Goal: Information Seeking & Learning: Learn about a topic

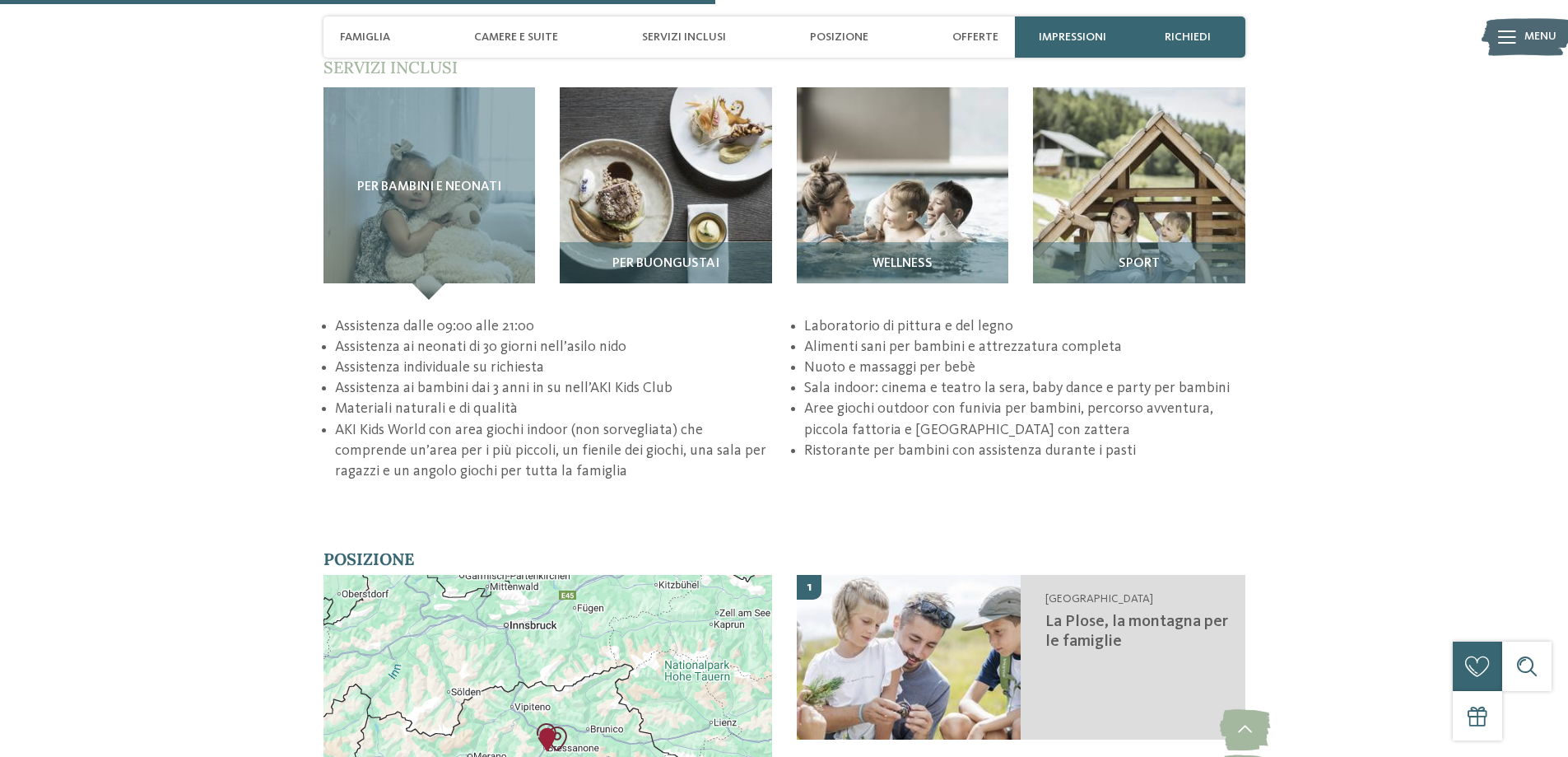
scroll to position [2552, 0]
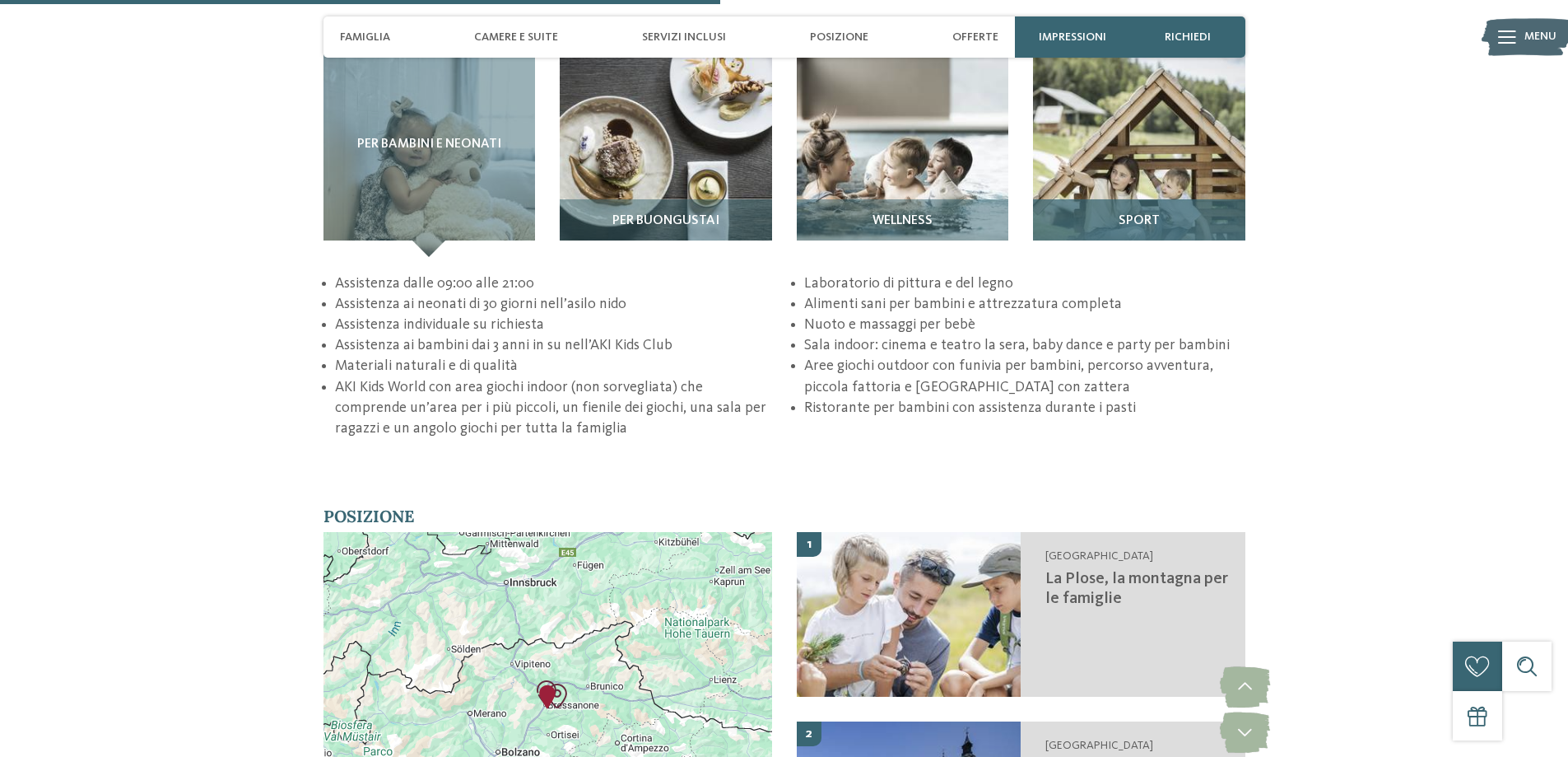
click at [1109, 216] on h3 "Sport" at bounding box center [1139, 221] width 196 height 15
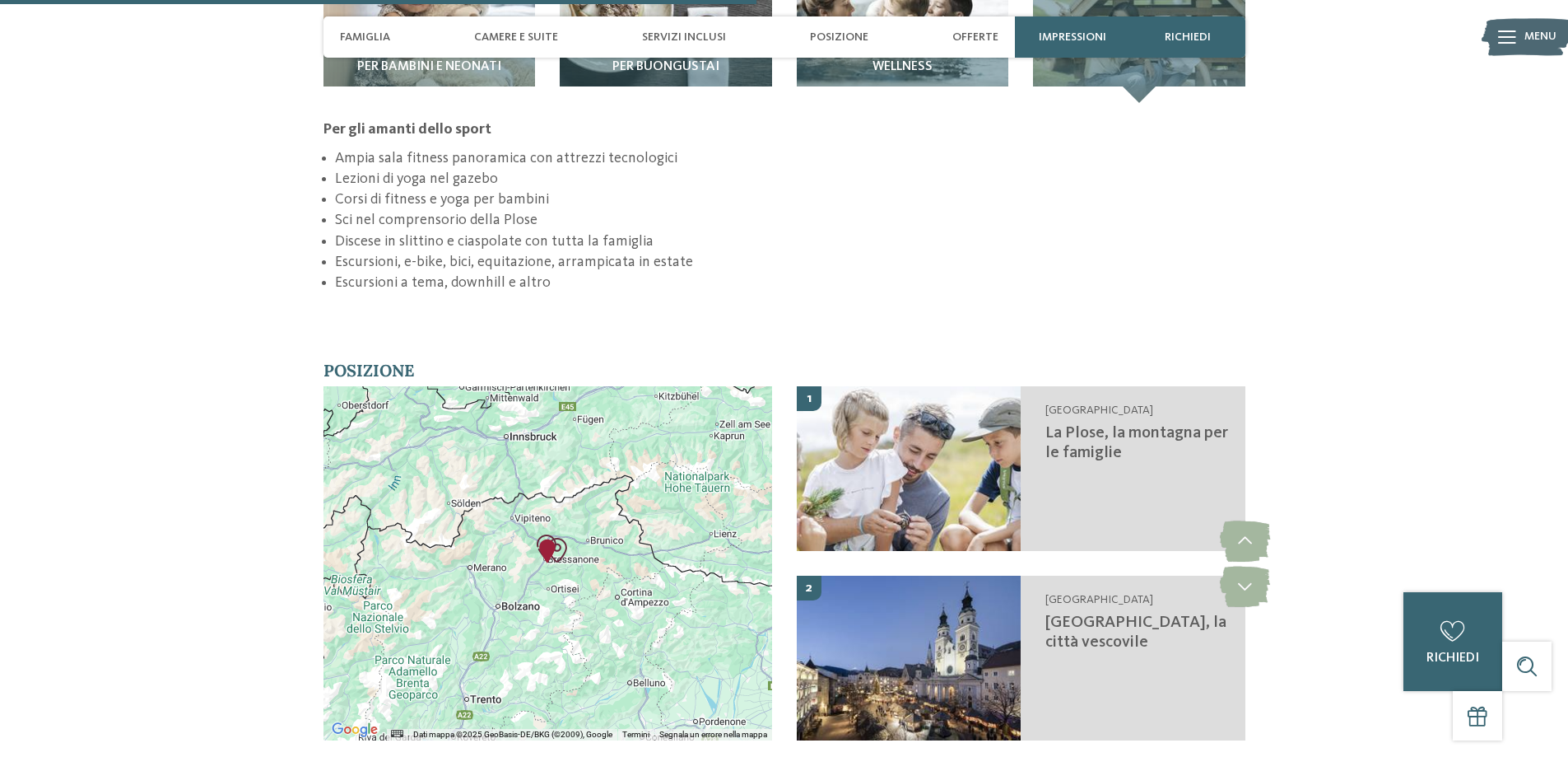
scroll to position [2718, 0]
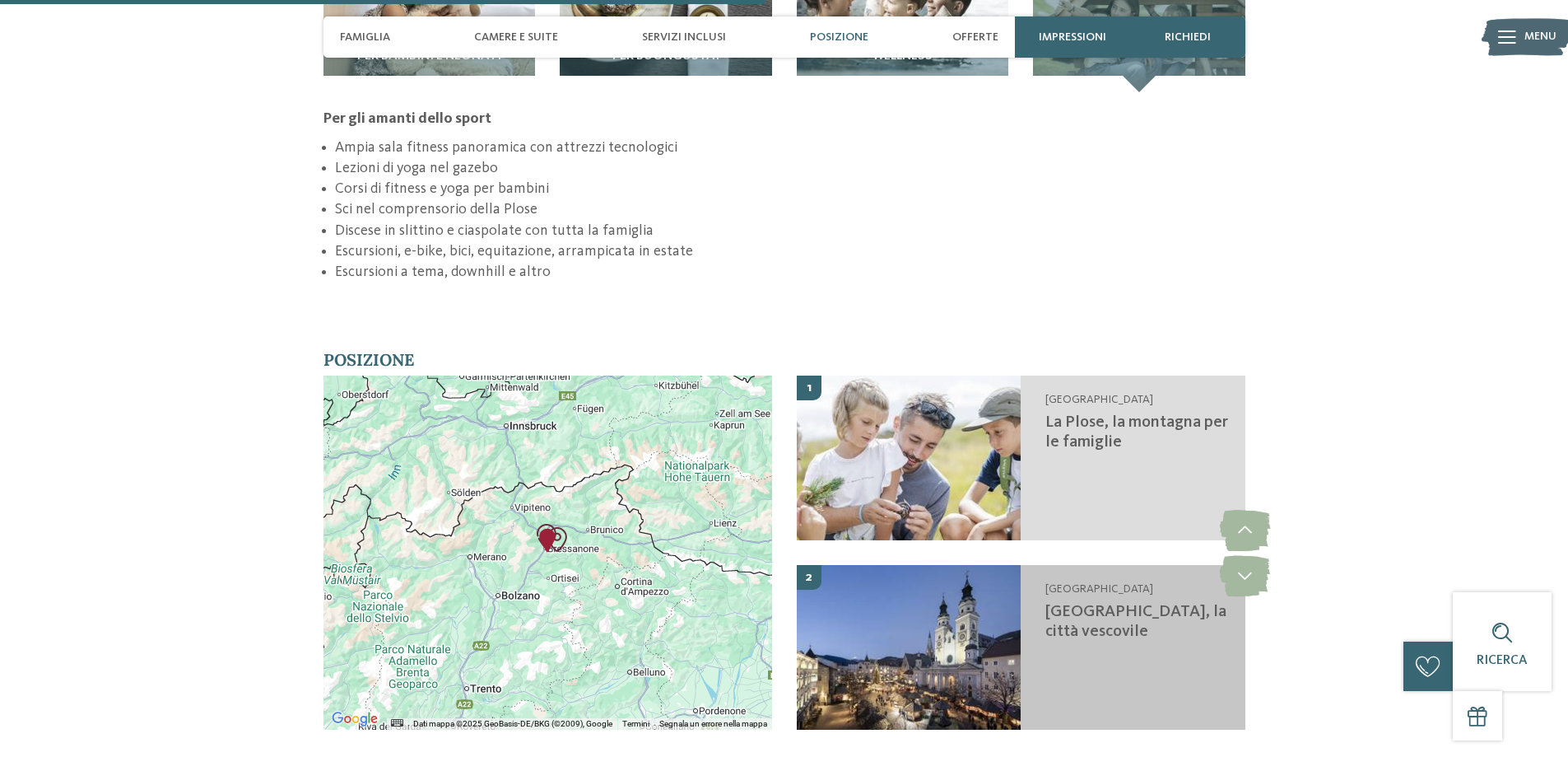
click at [851, 648] on img at bounding box center [909, 647] width 225 height 165
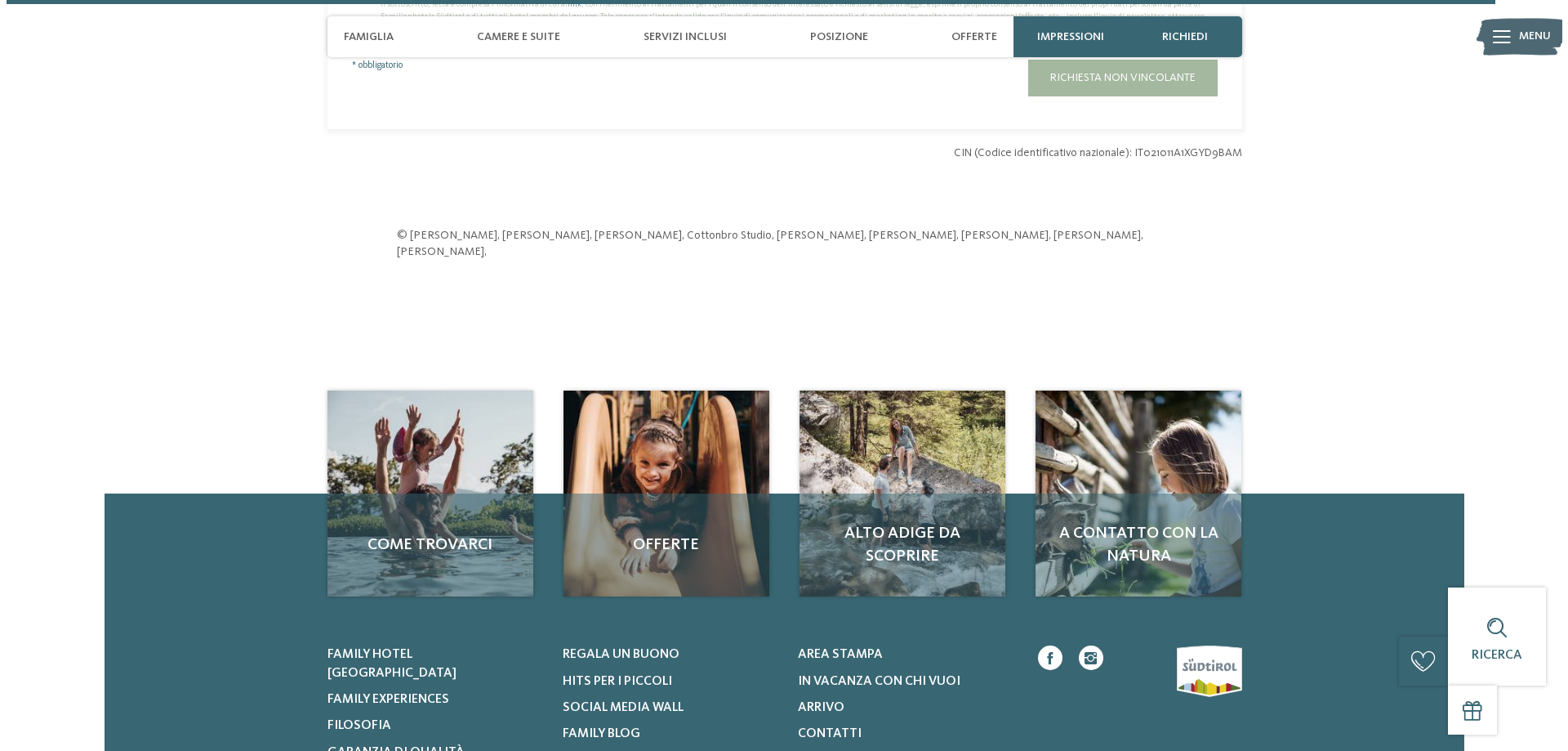
scroll to position [5320, 0]
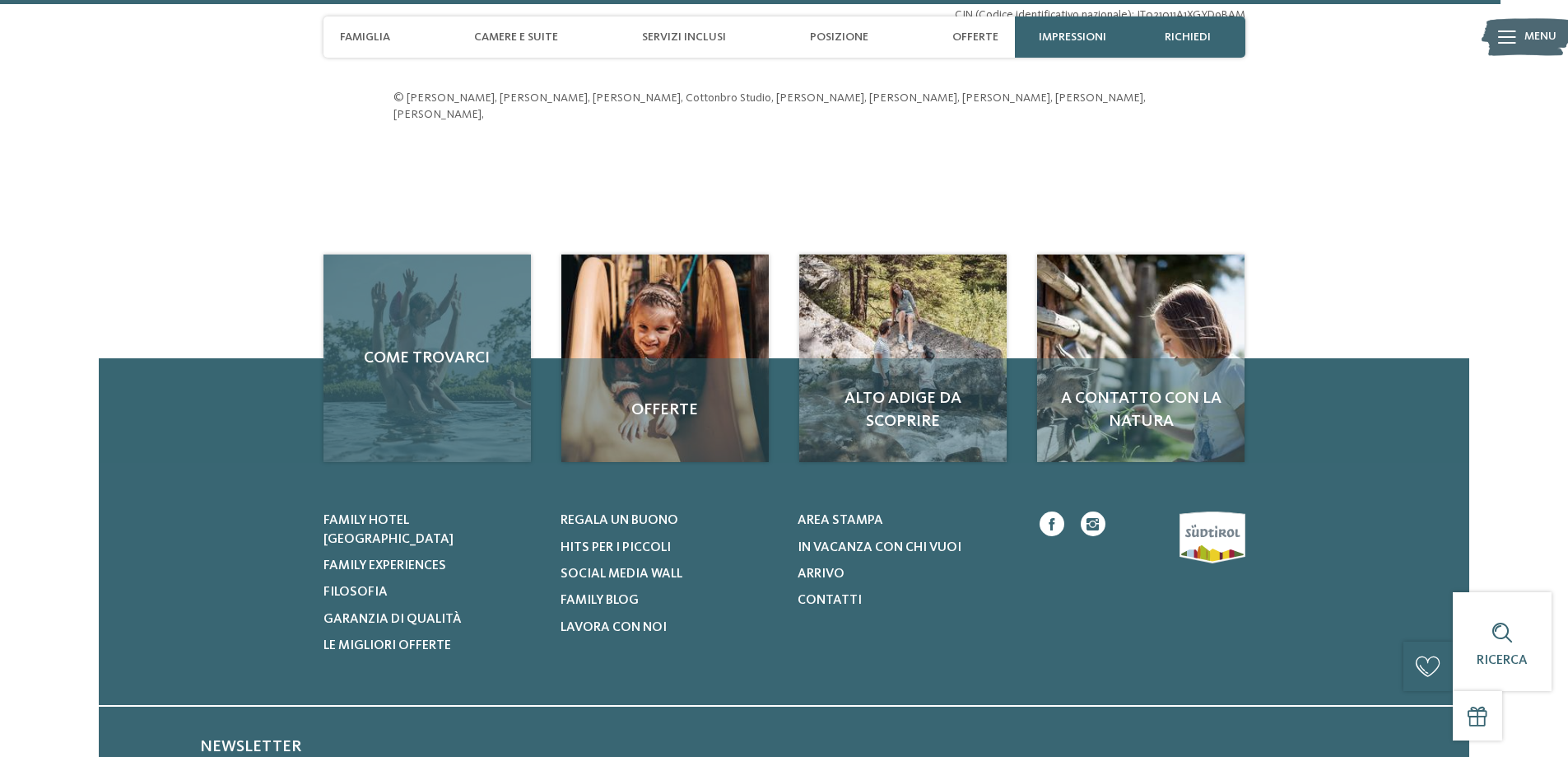
click at [473, 375] on div "Come trovarci" at bounding box center [427, 358] width 208 height 208
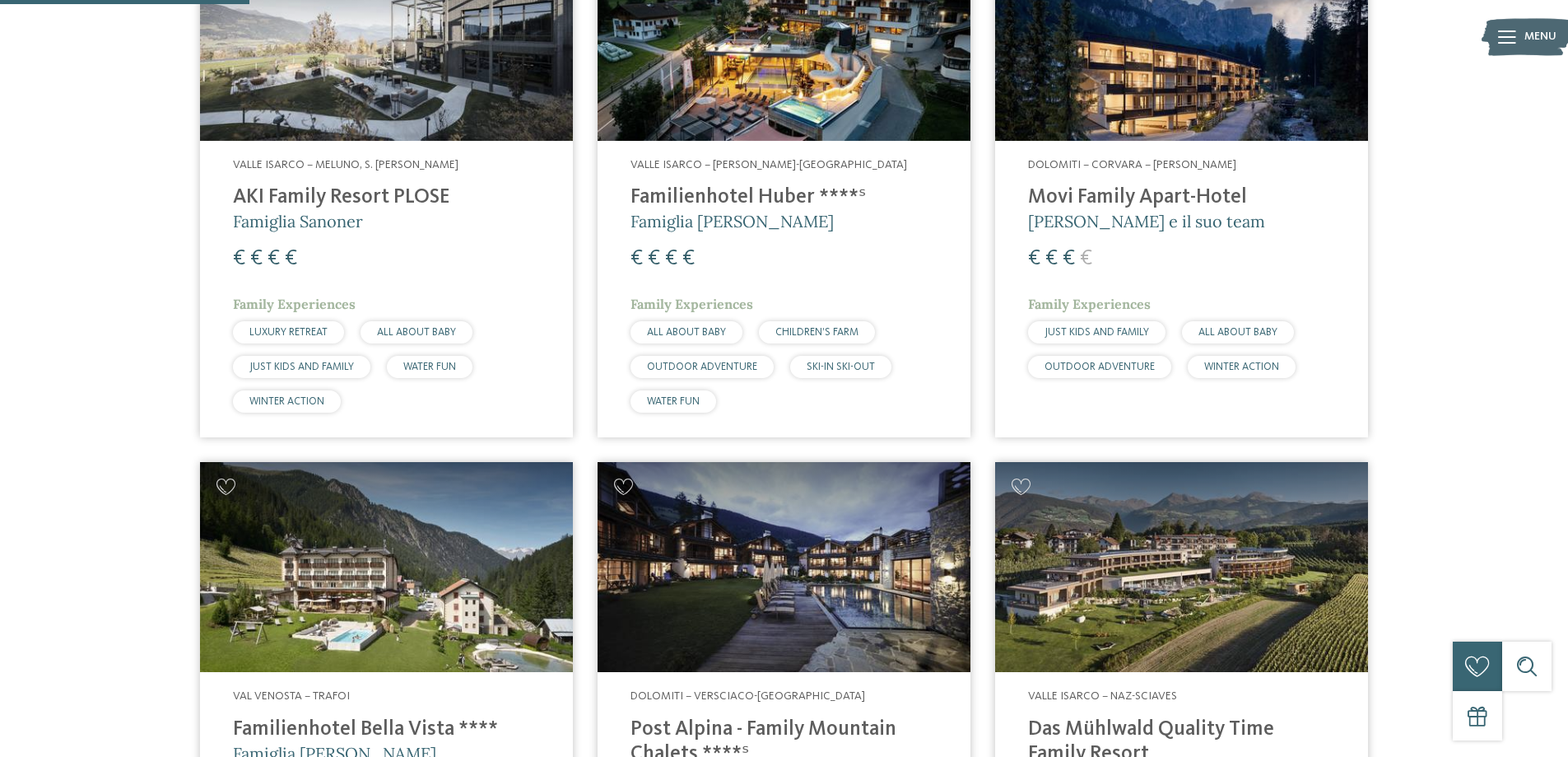
scroll to position [906, 0]
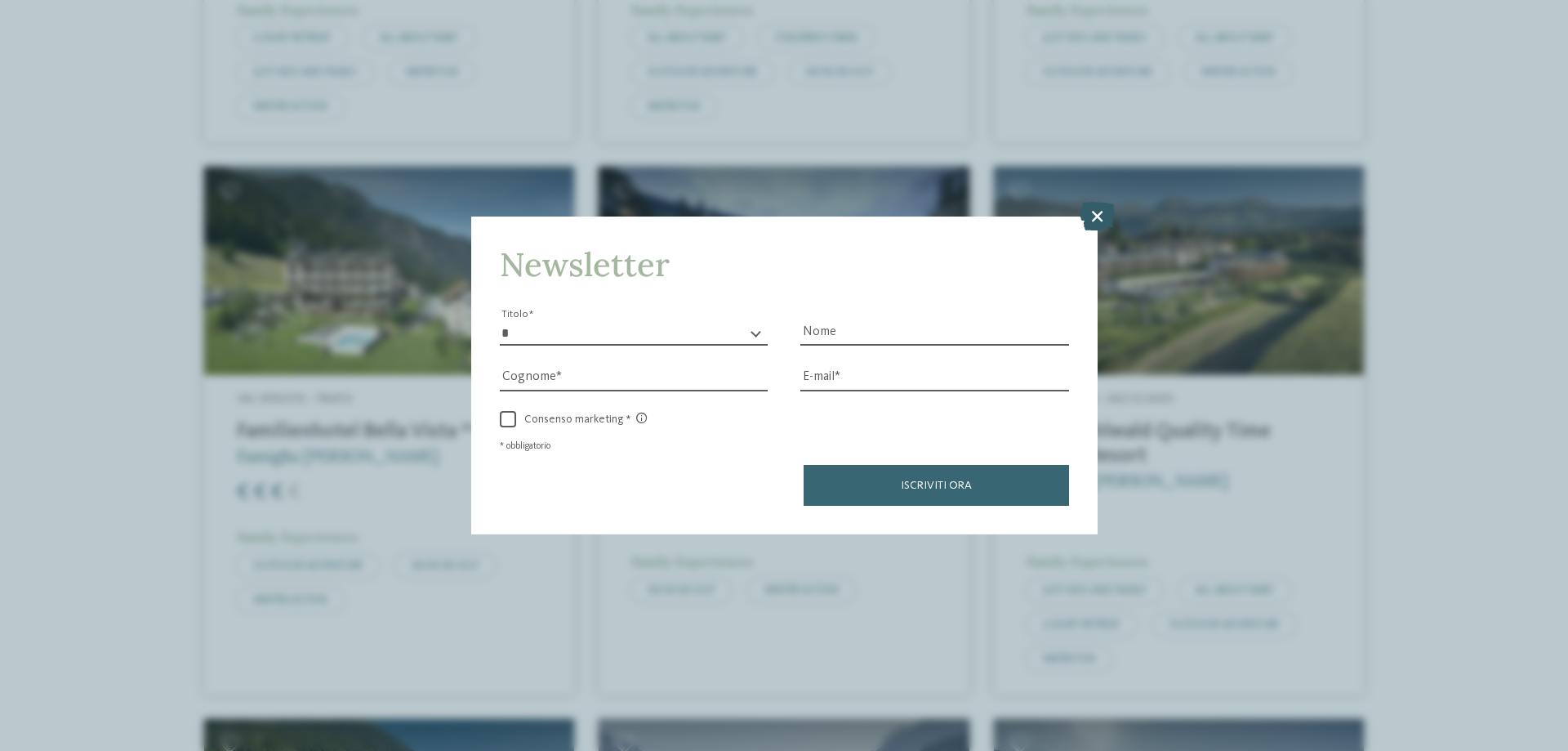
click at [1102, 211] on icon at bounding box center [1098, 216] width 35 height 28
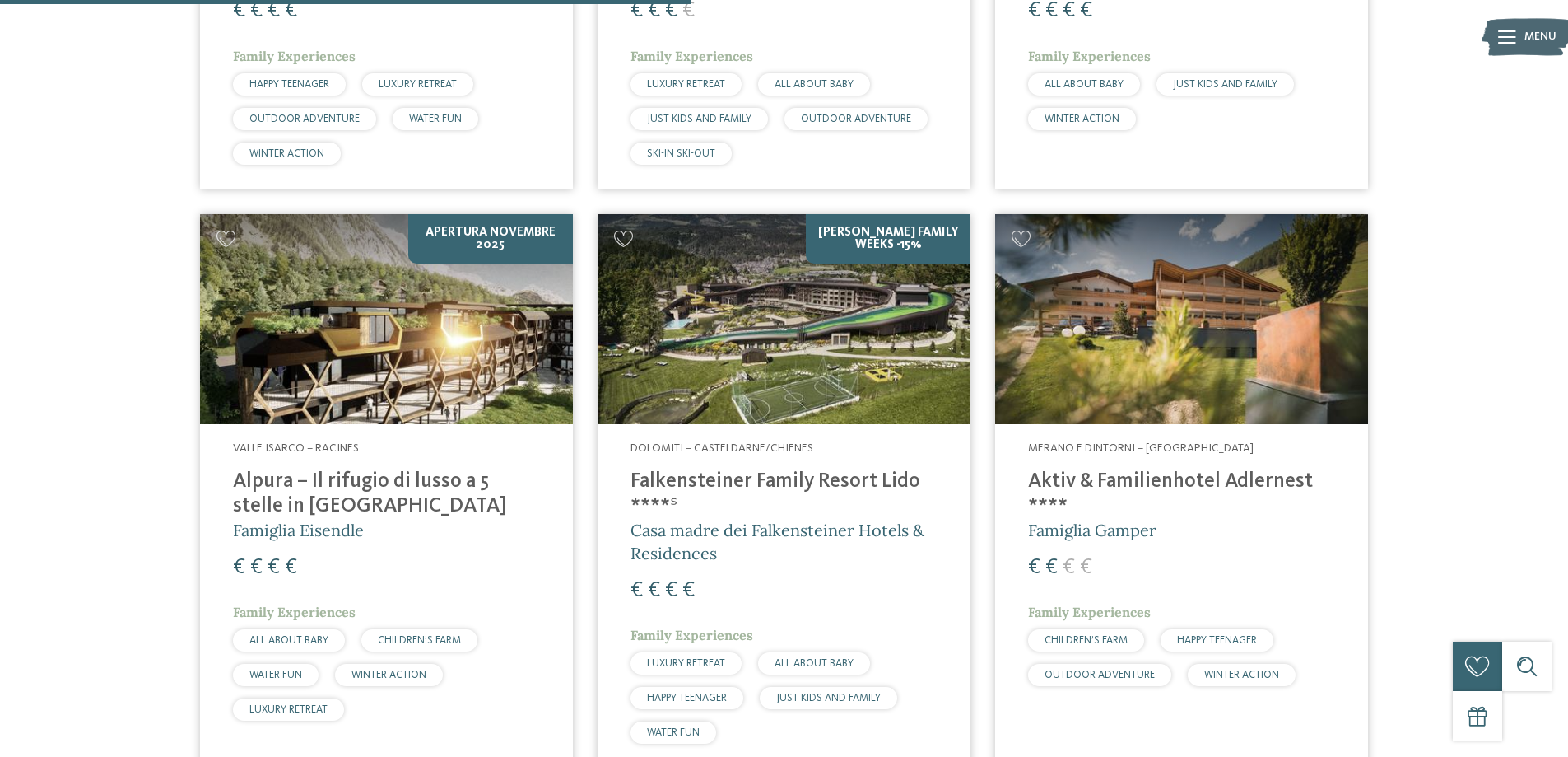
scroll to position [2470, 0]
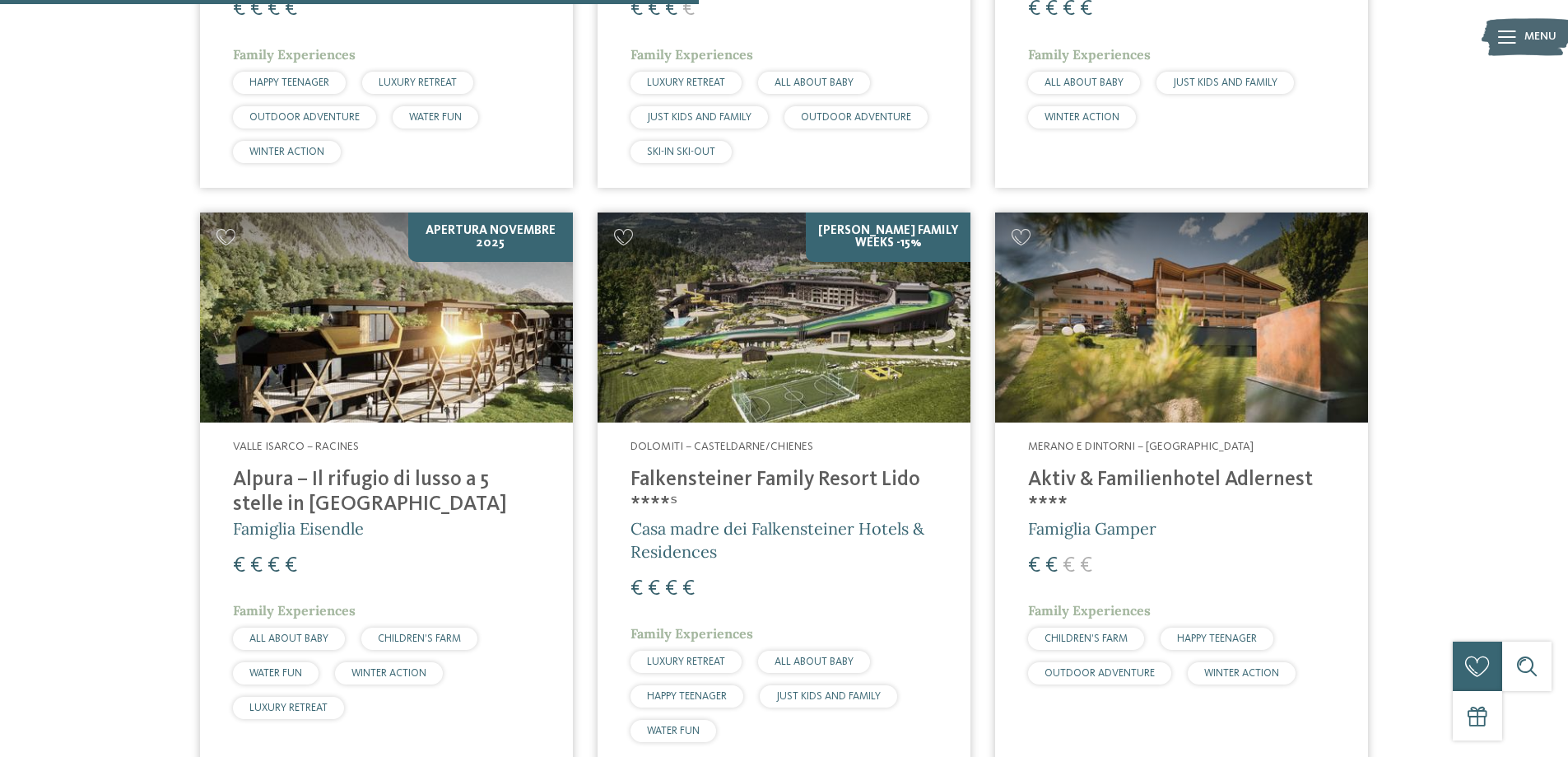
click at [469, 287] on img at bounding box center [386, 317] width 373 height 210
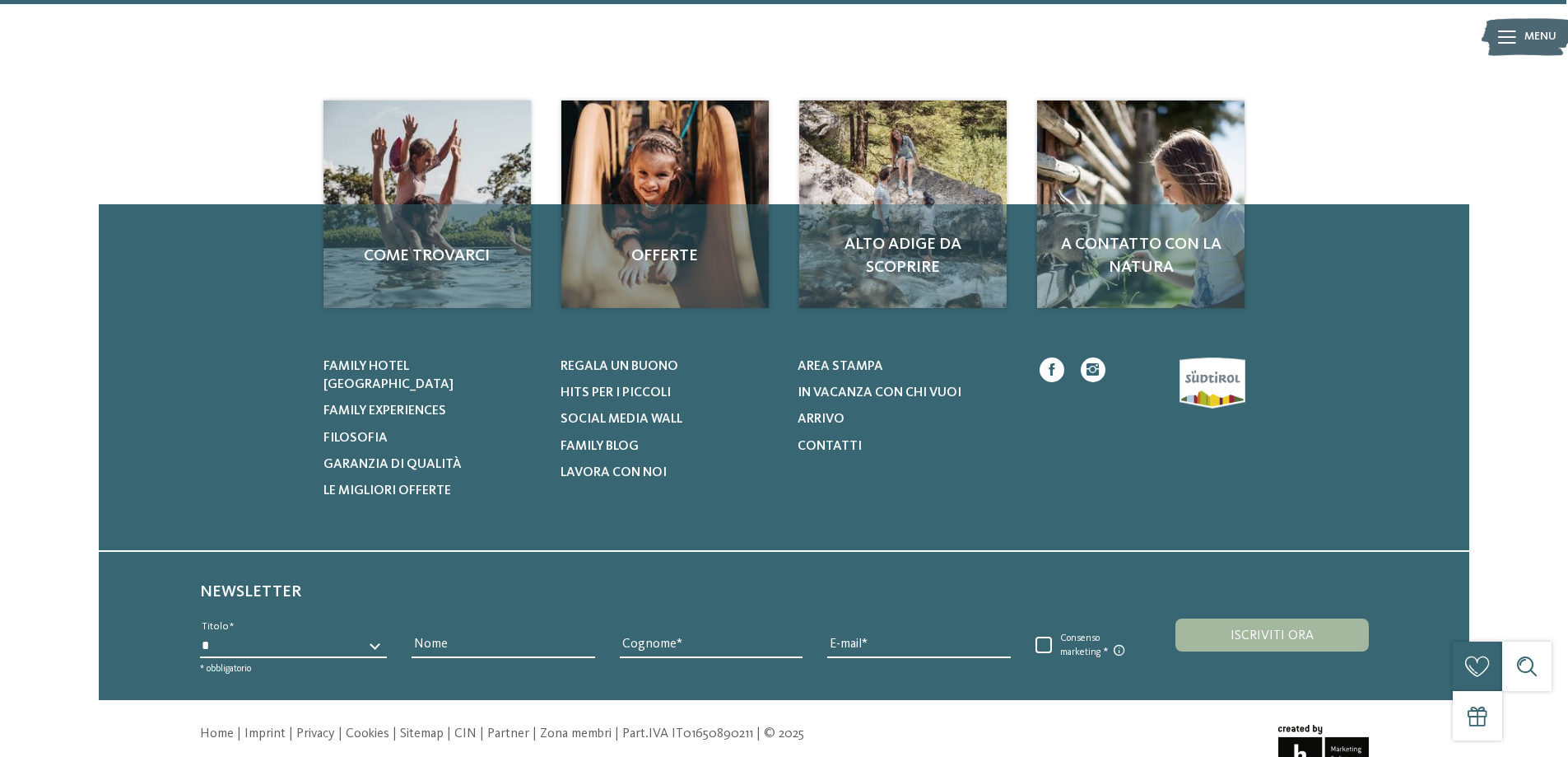
scroll to position [5543, 0]
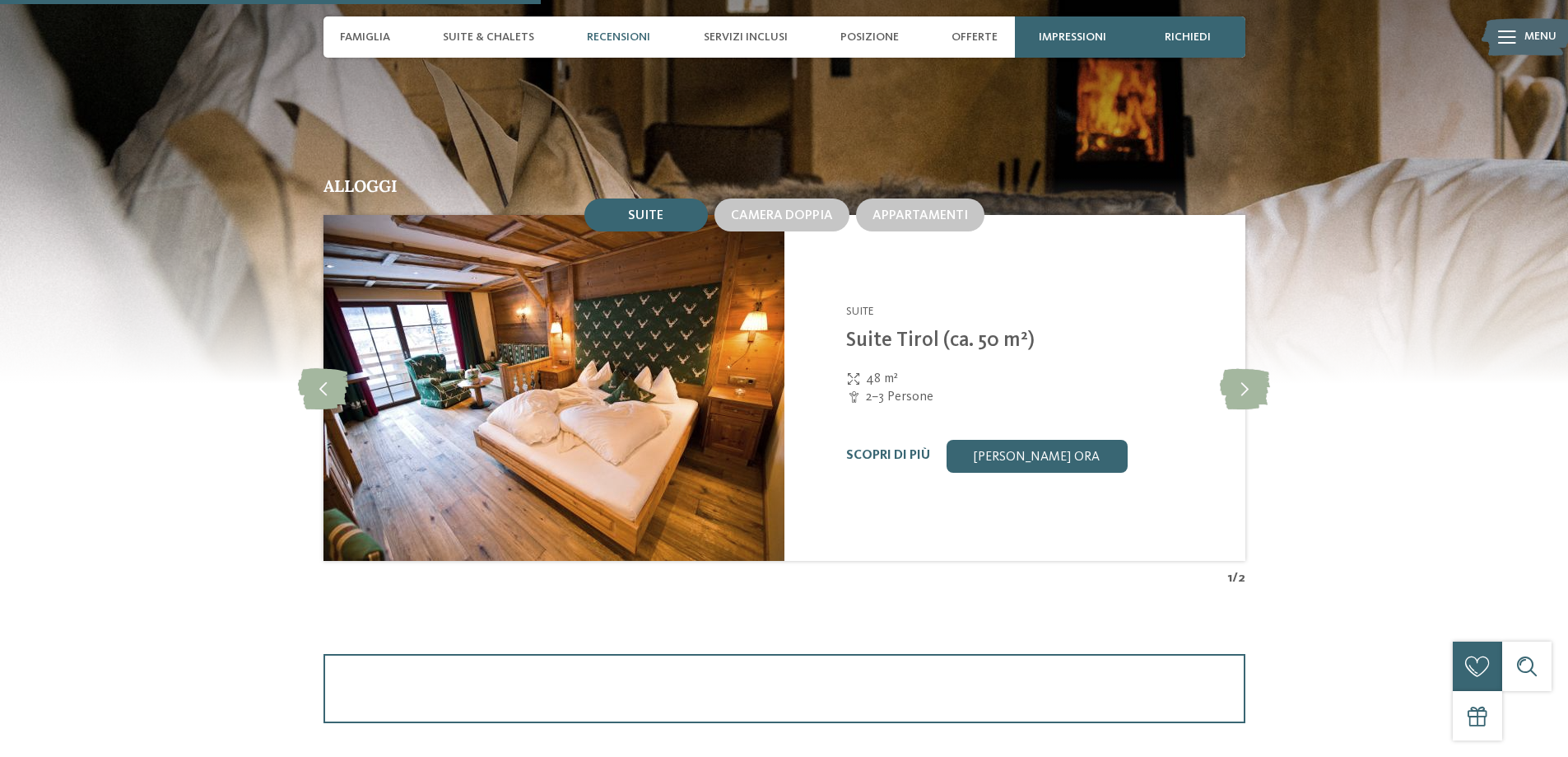
scroll to position [1976, 0]
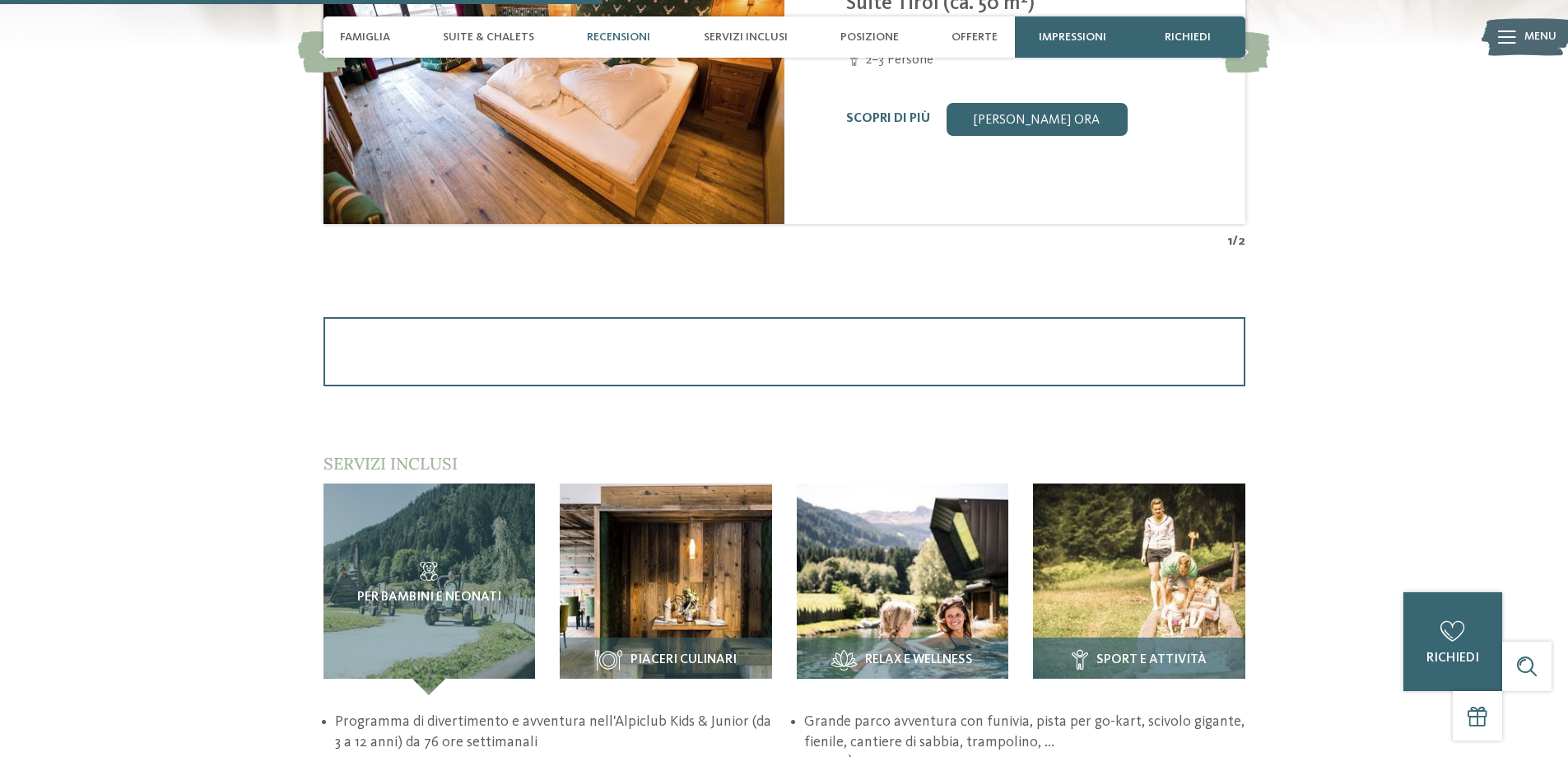
click at [1158, 619] on img at bounding box center [1138, 590] width 212 height 213
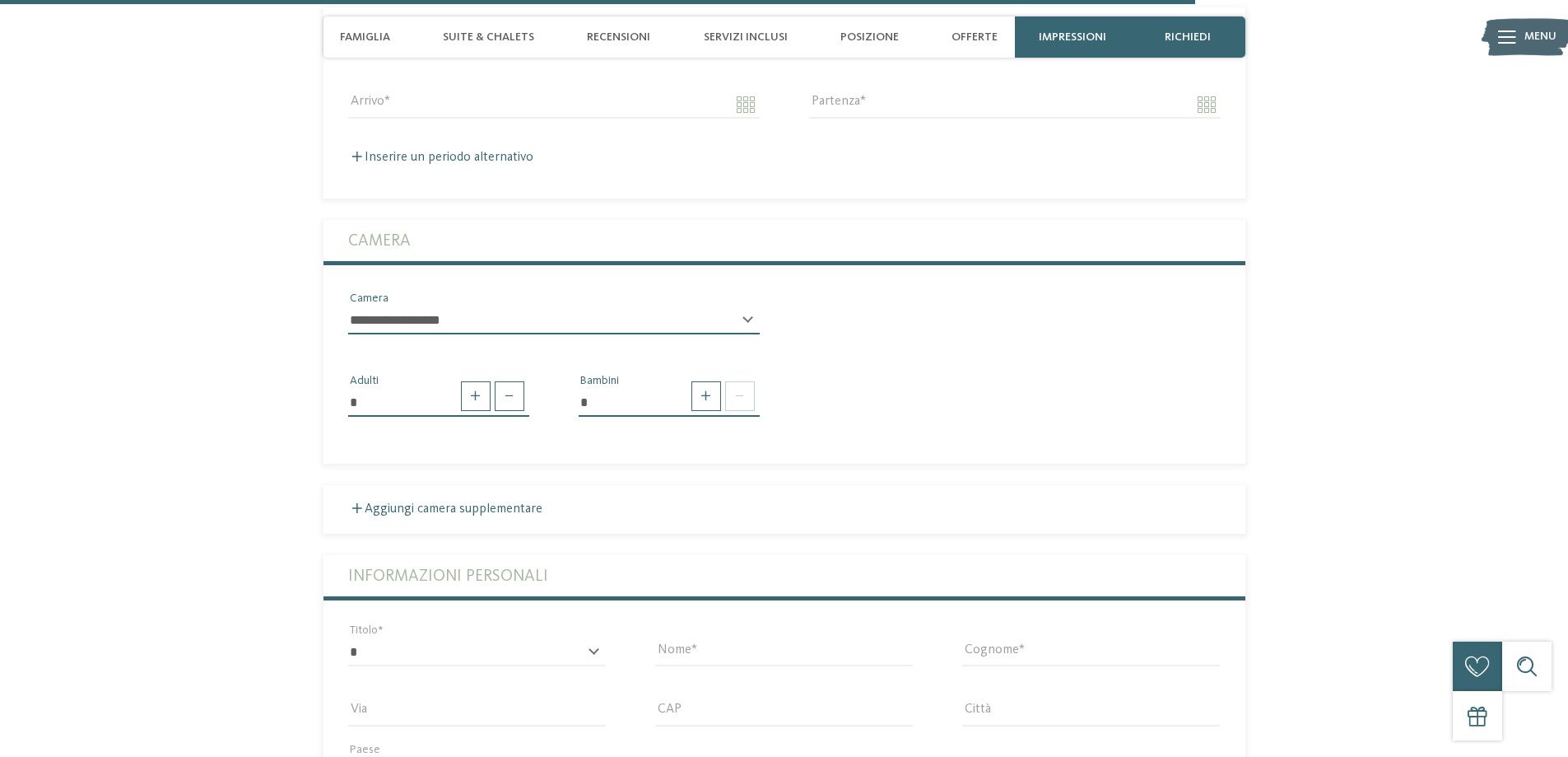
scroll to position [4364, 0]
